Goal: Find contact information: Find contact information

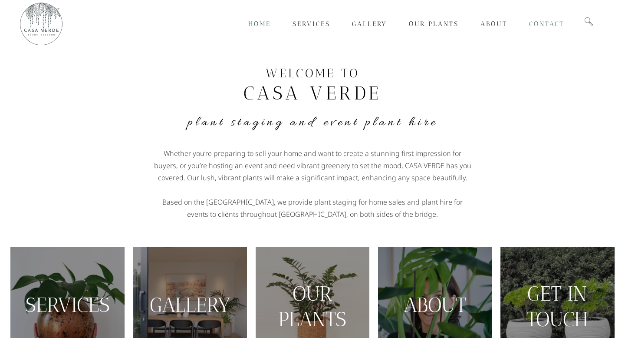
click at [545, 22] on span "Contact" at bounding box center [546, 24] width 35 height 8
